Goal: Find specific page/section: Find specific page/section

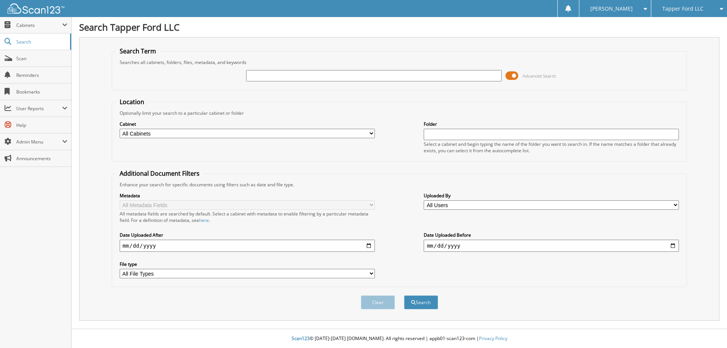
click at [321, 72] on input "text" at bounding box center [373, 75] width 255 height 11
type input "[PERSON_NAME]"
click at [404, 295] on button "Search" at bounding box center [421, 302] width 34 height 14
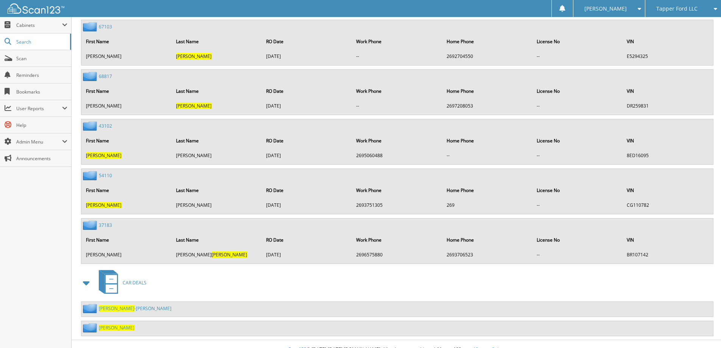
scroll to position [2652, 0]
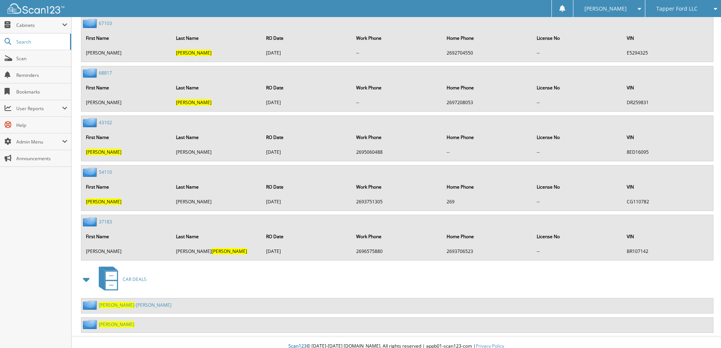
click at [103, 321] on span "[PERSON_NAME]" at bounding box center [117, 324] width 36 height 6
